Goal: Information Seeking & Learning: Learn about a topic

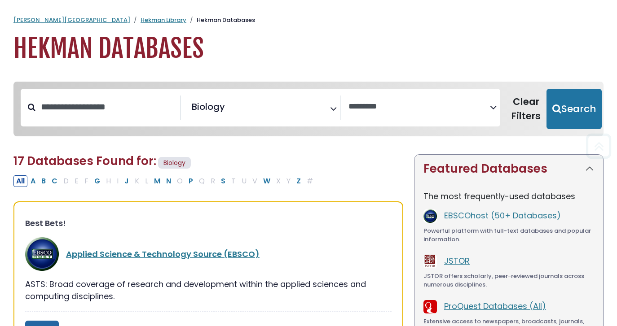
select select "Database Vendors Filter"
click at [490, 107] on icon "Search filters" at bounding box center [493, 105] width 7 height 13
click at [457, 53] on h1 "Hekman Databases" at bounding box center [308, 49] width 590 height 30
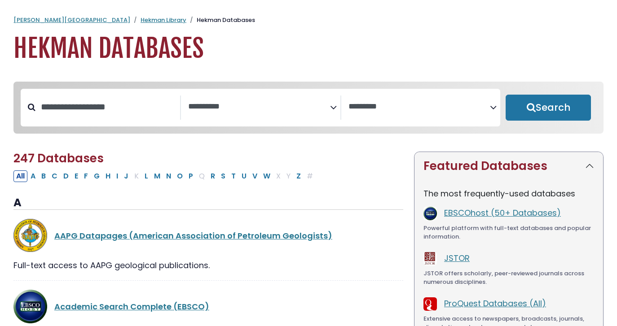
select select "Database Subject Filter"
select select "Database Vendors Filter"
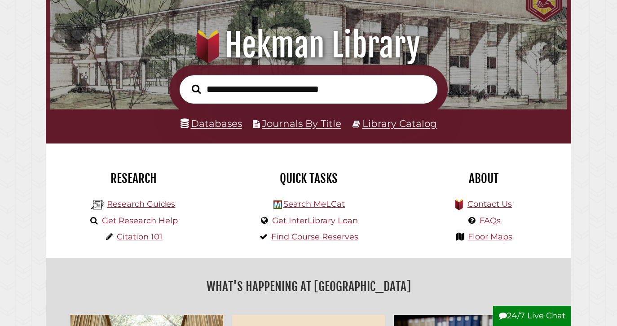
scroll to position [88, 0]
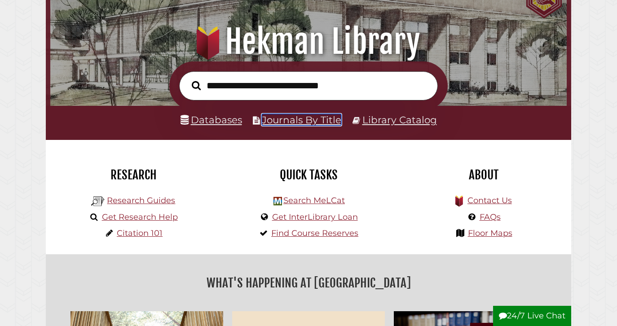
click at [288, 123] on link "Journals By Title" at bounding box center [301, 120] width 79 height 12
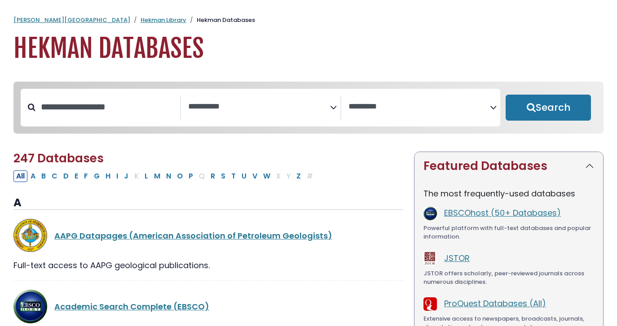
select select "Database Subject Filter"
select select "Database Vendors Filter"
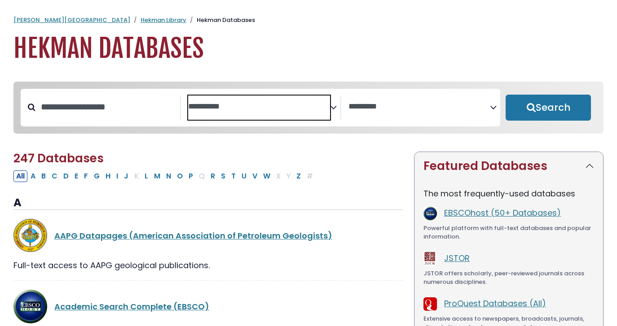
click at [316, 112] on span "Search filters" at bounding box center [259, 108] width 142 height 24
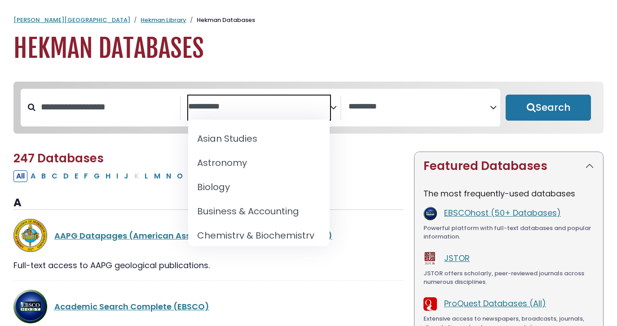
scroll to position [75, 0]
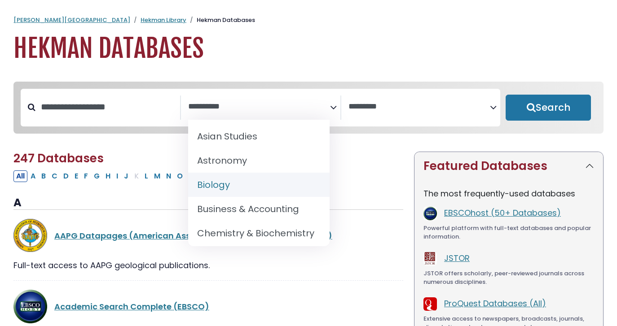
select select "*****"
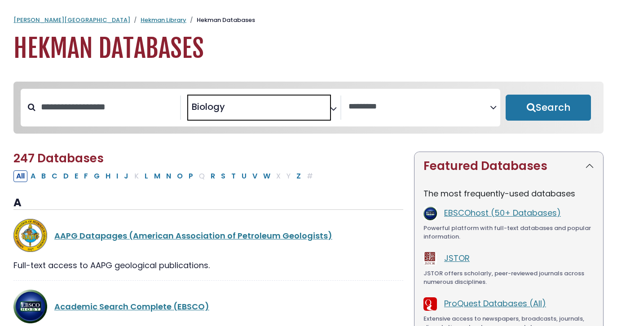
click at [428, 117] on span "Search filters" at bounding box center [419, 108] width 142 height 24
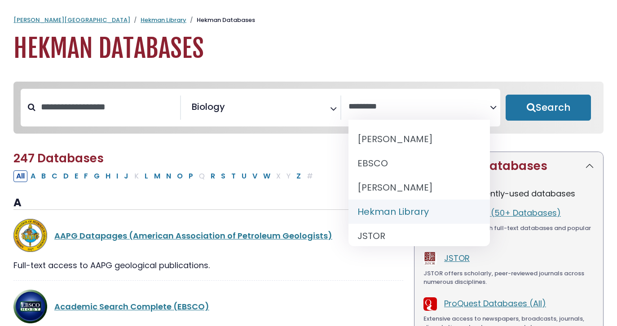
select select "******"
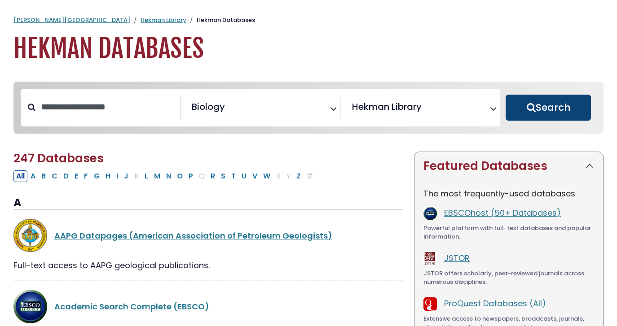
click at [551, 106] on button "Search" at bounding box center [548, 108] width 85 height 26
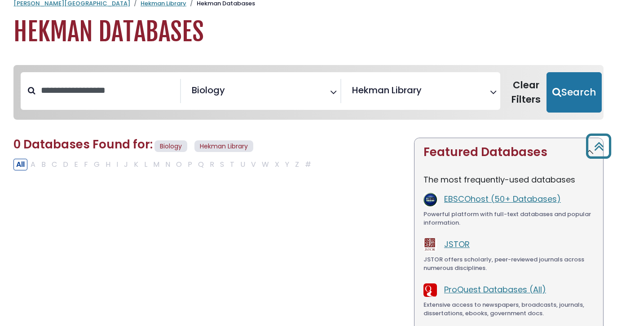
scroll to position [4, 0]
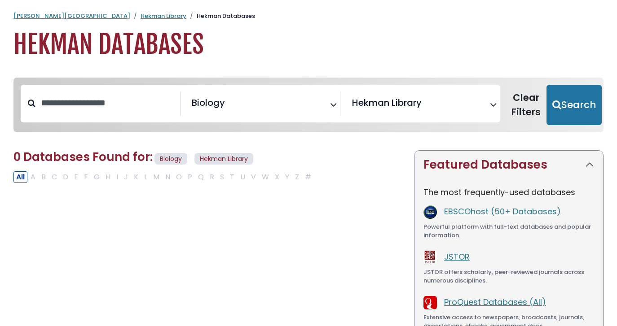
click at [494, 103] on icon "Search filters" at bounding box center [493, 103] width 7 height 13
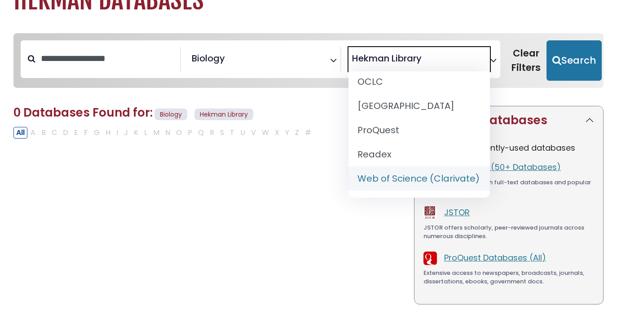
scroll to position [0, 0]
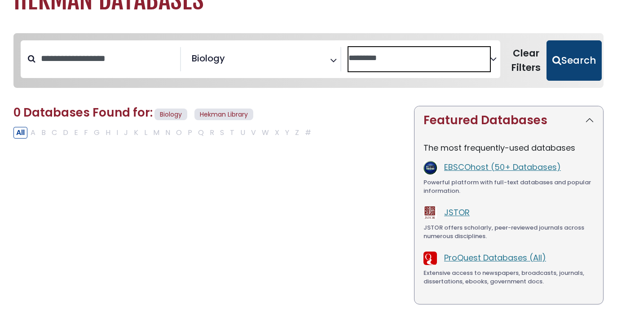
click at [561, 49] on button "Search" at bounding box center [573, 60] width 55 height 40
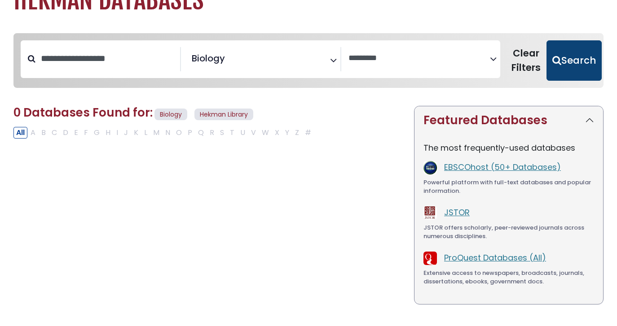
select select "Database Vendors Filter"
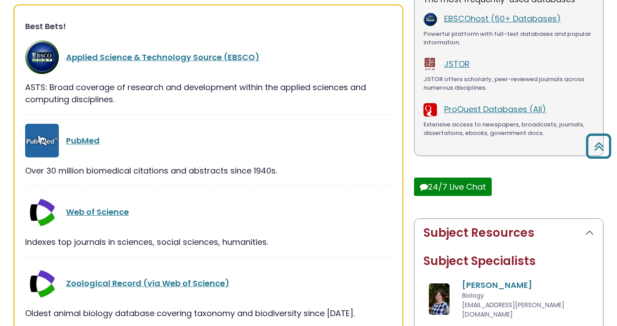
scroll to position [199, 0]
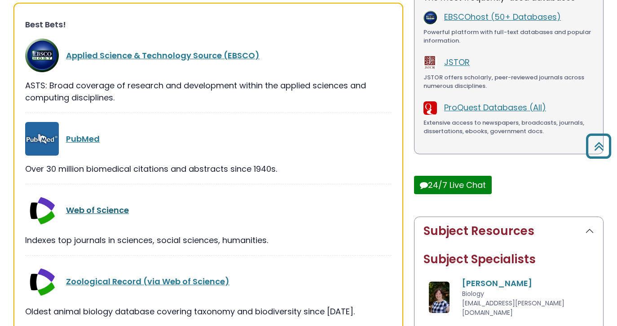
click at [117, 208] on link "Web of Science" at bounding box center [97, 210] width 63 height 11
